Goal: Navigation & Orientation: Find specific page/section

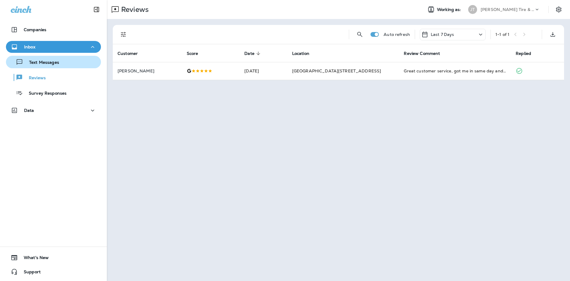
click at [58, 66] on div "Text Messages" at bounding box center [33, 62] width 51 height 9
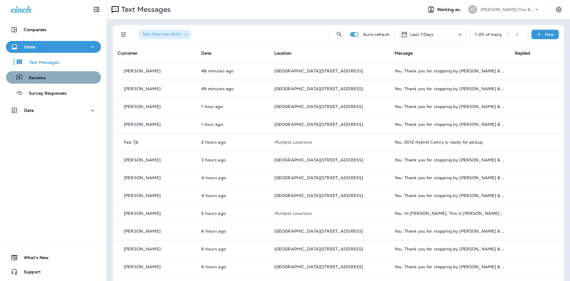
click at [72, 82] on button "Reviews" at bounding box center [53, 77] width 95 height 12
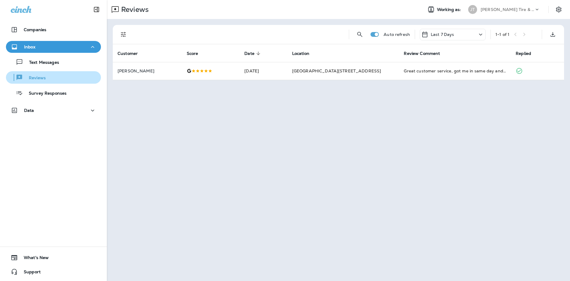
click at [57, 72] on div "Text Messages Reviews Survey Responses" at bounding box center [53, 76] width 95 height 46
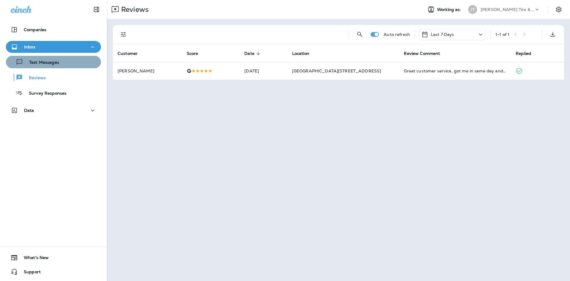
click at [57, 67] on button "Text Messages" at bounding box center [53, 62] width 95 height 12
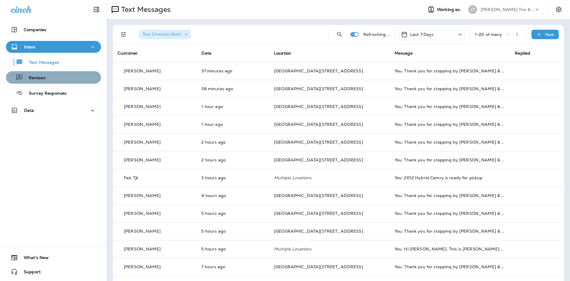
click at [72, 83] on button "Reviews" at bounding box center [53, 77] width 95 height 12
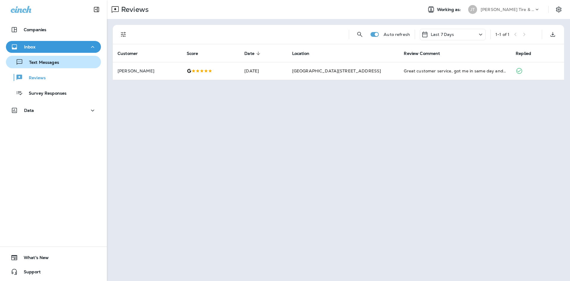
click at [69, 65] on div "Text Messages" at bounding box center [53, 62] width 90 height 9
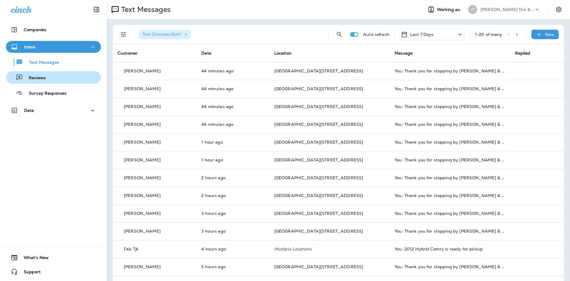
click at [35, 77] on p "Reviews" at bounding box center [34, 78] width 23 height 6
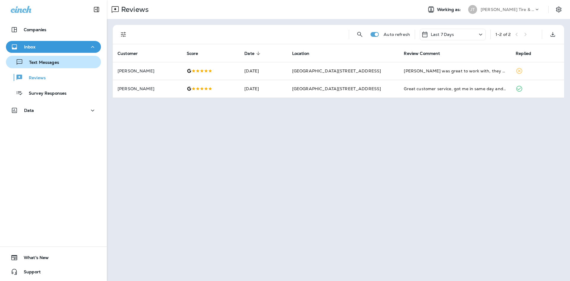
click at [76, 61] on div "Text Messages" at bounding box center [53, 62] width 90 height 9
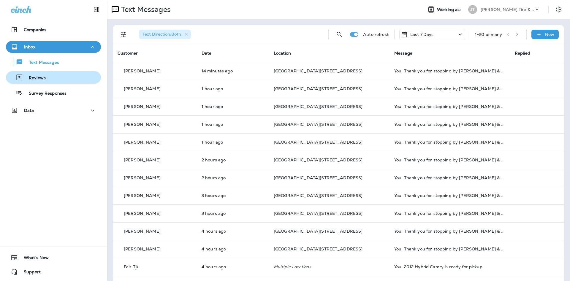
click at [71, 77] on div "Reviews" at bounding box center [53, 77] width 90 height 9
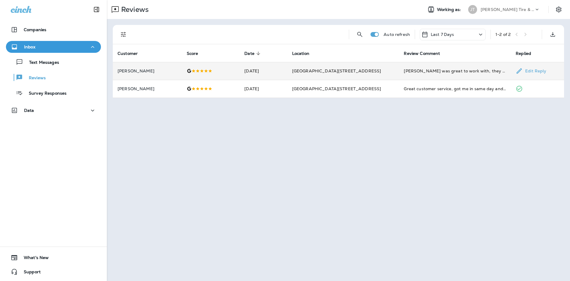
click at [448, 65] on td "[PERSON_NAME] was great to work with, they got me in right away to get all 4 ne…" at bounding box center [455, 71] width 112 height 18
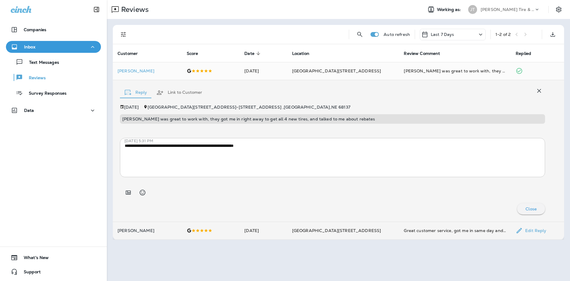
click at [404, 231] on div "Great customer service, got me in same day and done quickly. Thank you!" at bounding box center [455, 231] width 102 height 6
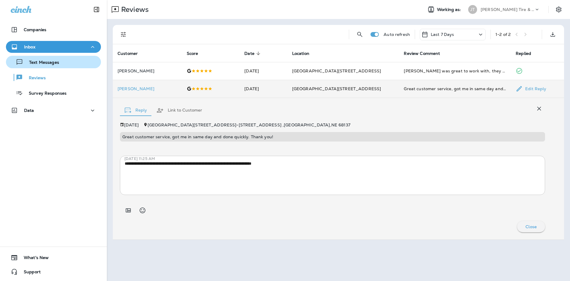
click at [55, 67] on button "Text Messages" at bounding box center [53, 62] width 95 height 12
